Goal: Information Seeking & Learning: Check status

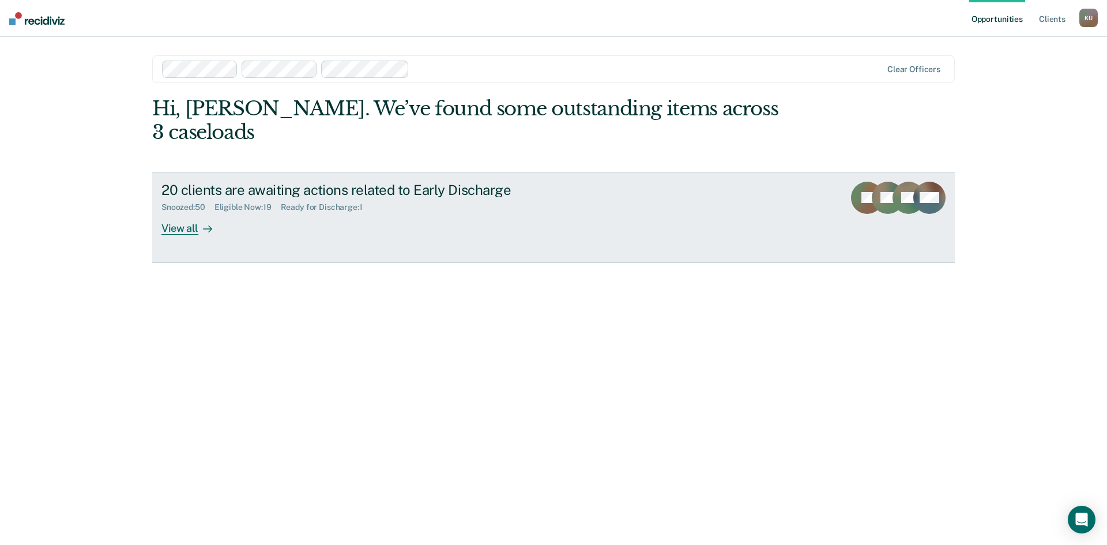
click at [340, 202] on div "Ready for Discharge : 1" at bounding box center [326, 207] width 91 height 10
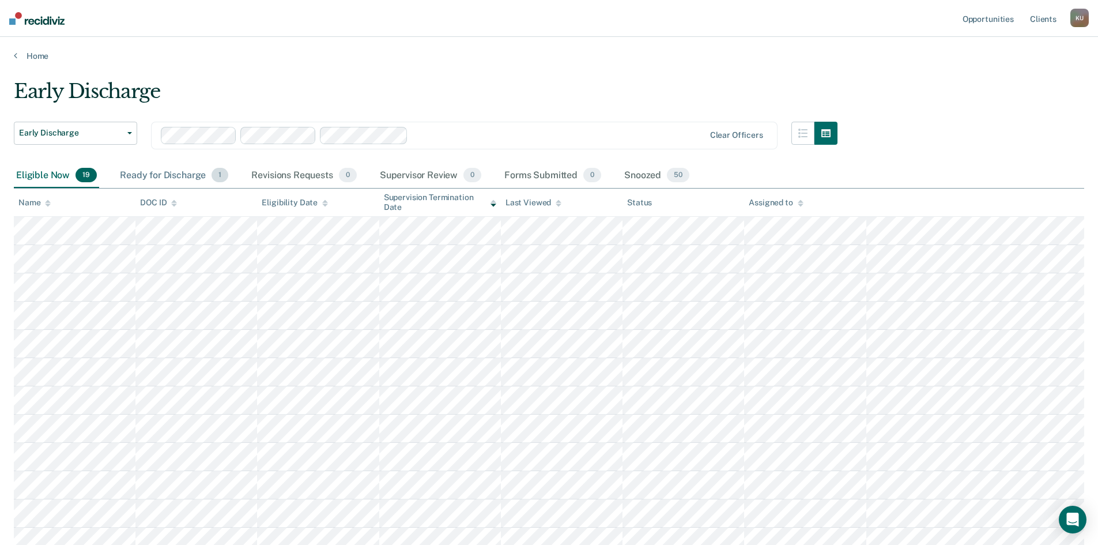
click at [197, 176] on div "Ready for Discharge 1" at bounding box center [174, 175] width 113 height 25
